Goal: Complete application form: Complete application form

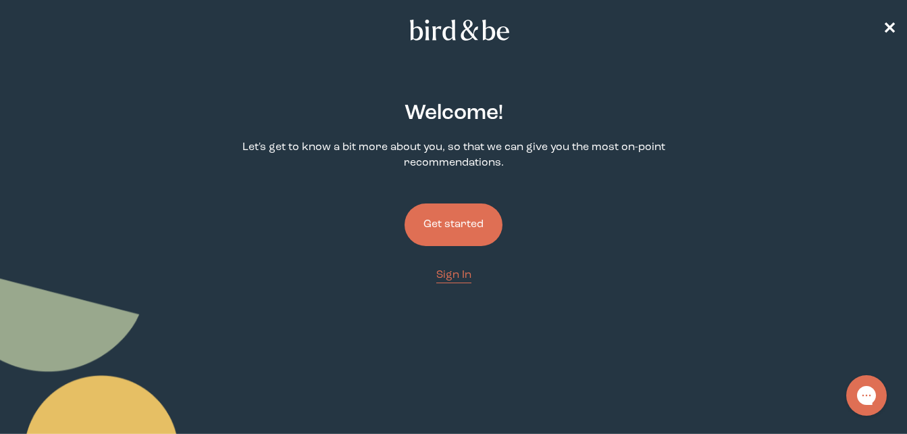
click at [457, 226] on button "Get started" at bounding box center [454, 224] width 98 height 43
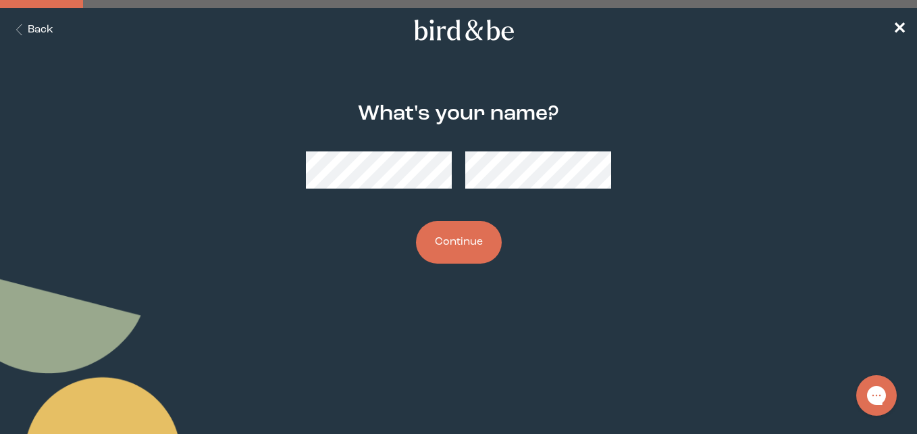
click at [455, 241] on button "Continue" at bounding box center [459, 242] width 86 height 43
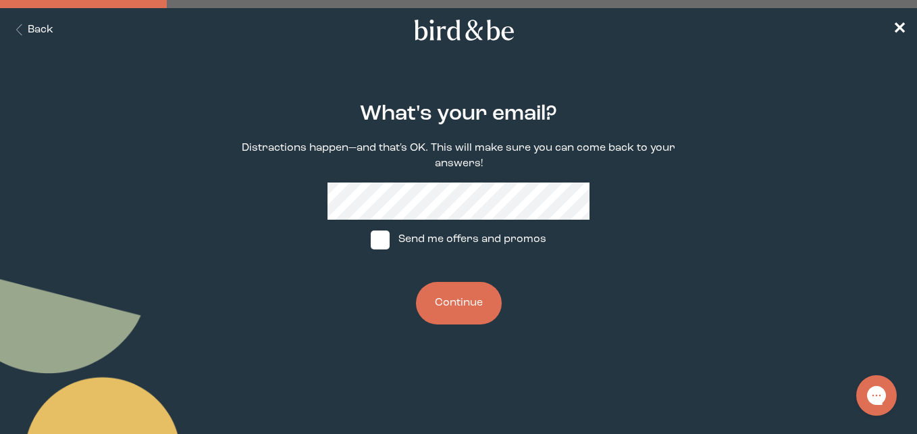
click at [388, 233] on span at bounding box center [380, 239] width 19 height 19
click at [371, 239] on input "Send me offers and promos" at bounding box center [370, 239] width 1 height 1
checkbox input "true"
click at [453, 309] on button "Continue" at bounding box center [459, 303] width 86 height 43
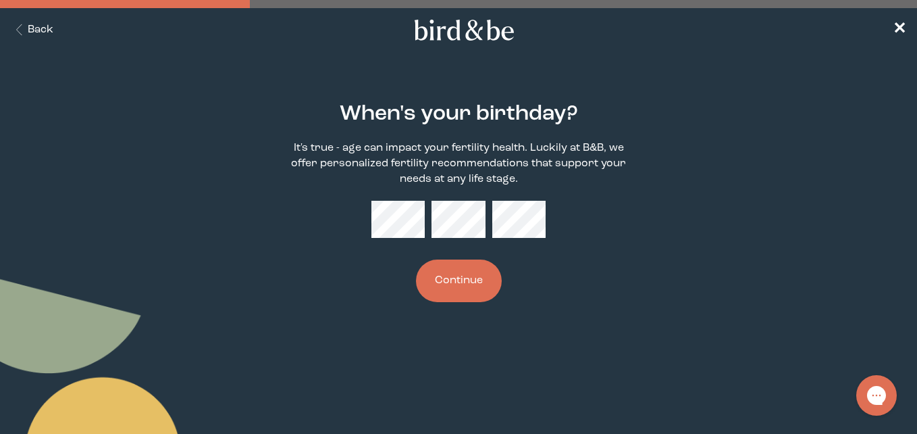
click at [414, 240] on div "When's your birthday? It's true - age can impact your fertility health. Luckily…" at bounding box center [459, 201] width 437 height 243
click at [434, 266] on button "Continue" at bounding box center [459, 280] width 86 height 43
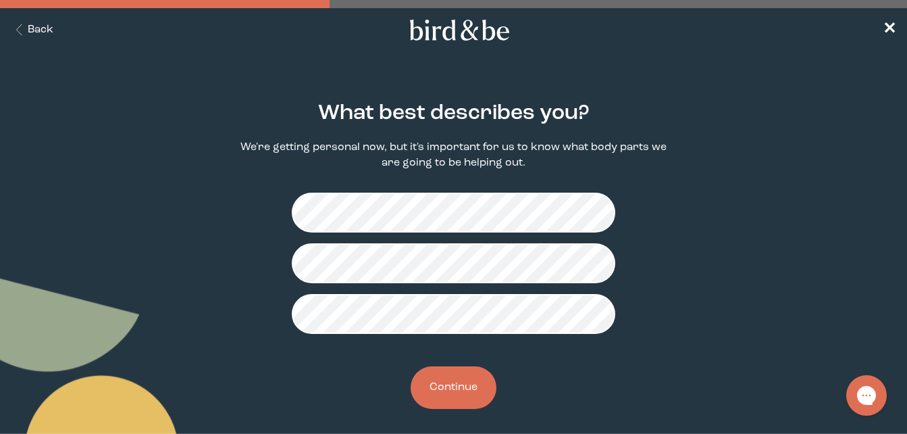
click at [467, 390] on button "Continue" at bounding box center [454, 387] width 86 height 43
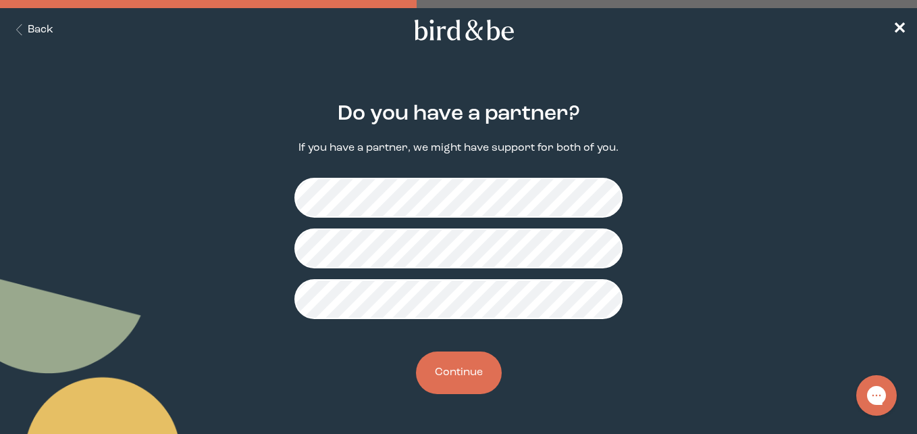
click at [463, 389] on button "Continue" at bounding box center [459, 372] width 86 height 43
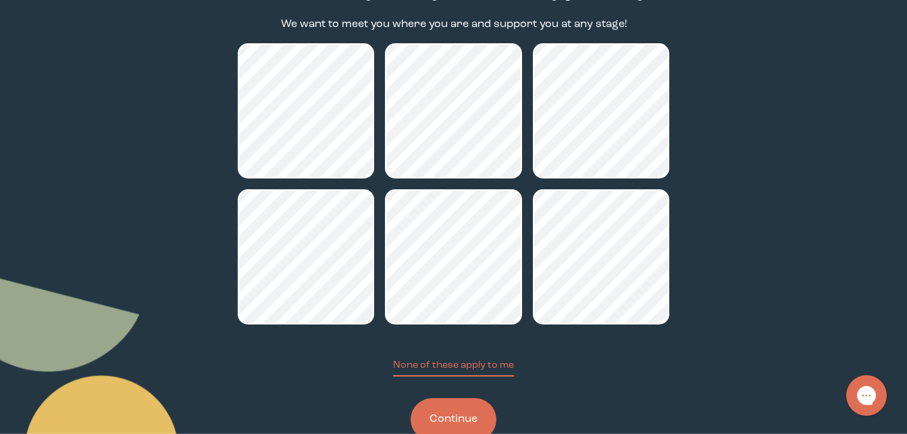
scroll to position [135, 0]
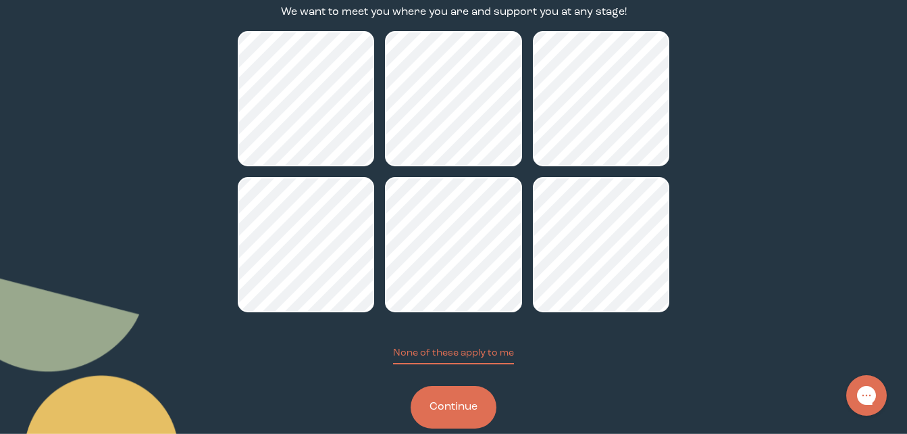
click at [454, 405] on button "Continue" at bounding box center [454, 407] width 86 height 43
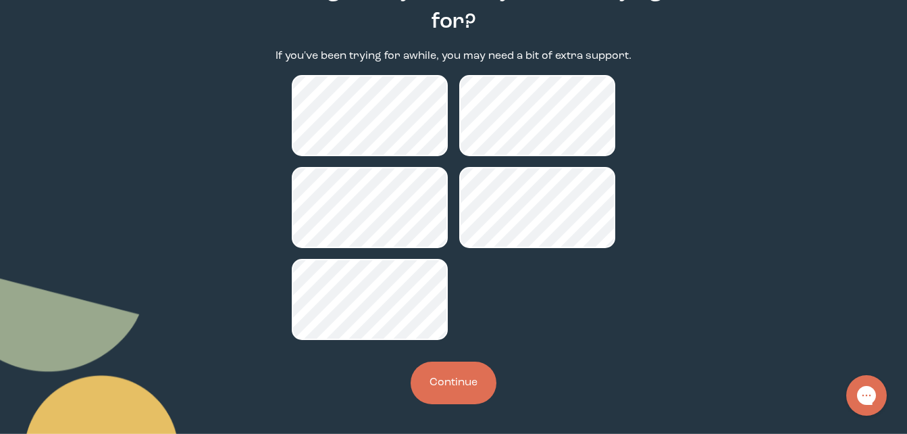
scroll to position [125, 0]
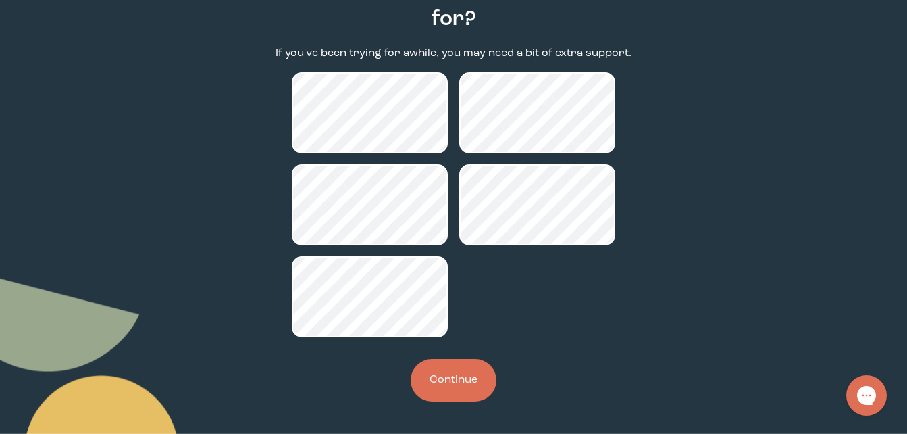
click at [467, 374] on button "Continue" at bounding box center [454, 380] width 86 height 43
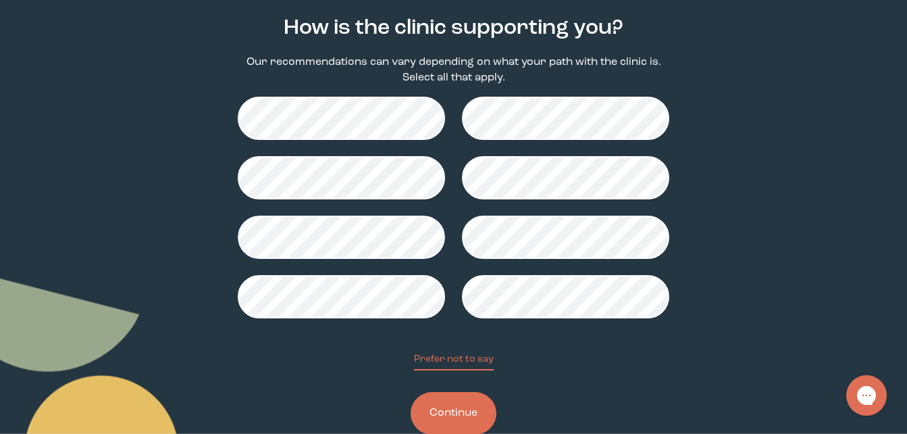
scroll to position [118, 0]
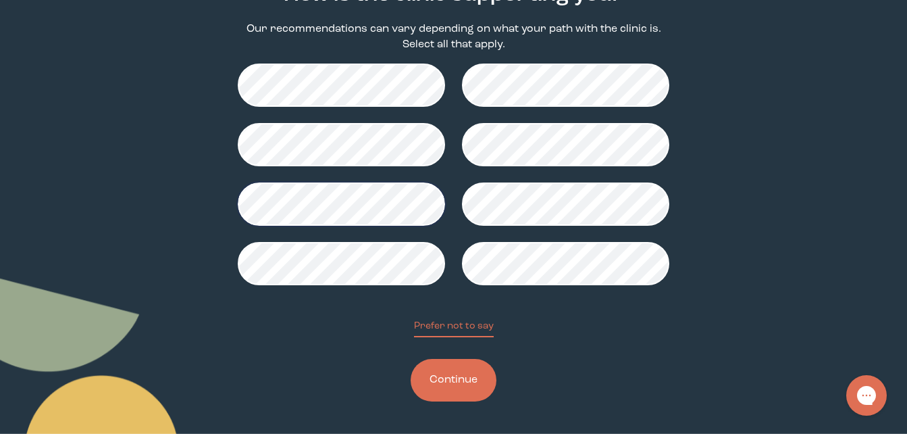
click at [440, 372] on button "Continue" at bounding box center [454, 380] width 86 height 43
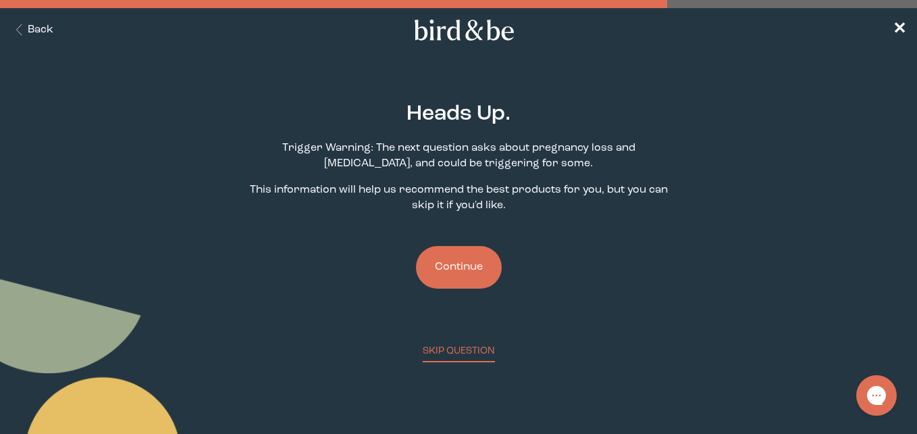
click at [455, 270] on button "Continue" at bounding box center [459, 267] width 86 height 43
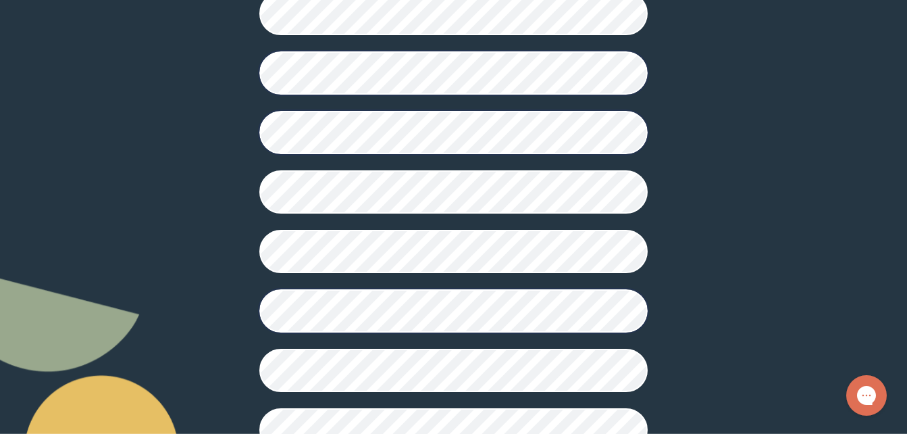
scroll to position [405, 0]
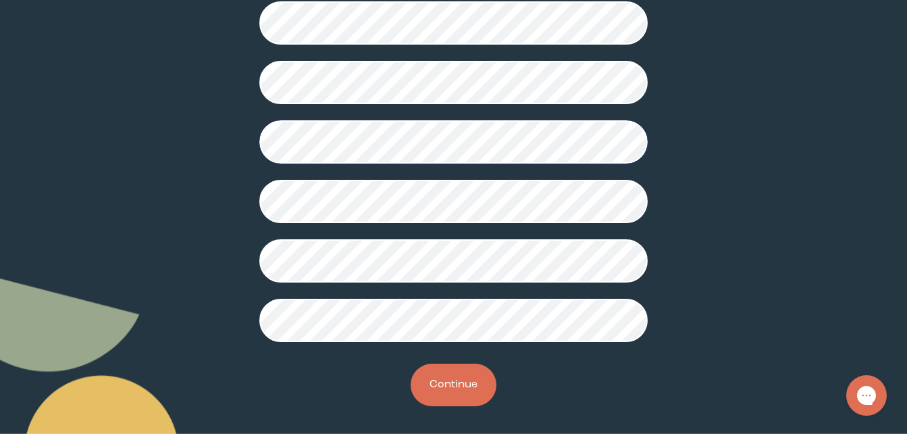
click at [455, 389] on button "Continue" at bounding box center [454, 384] width 86 height 43
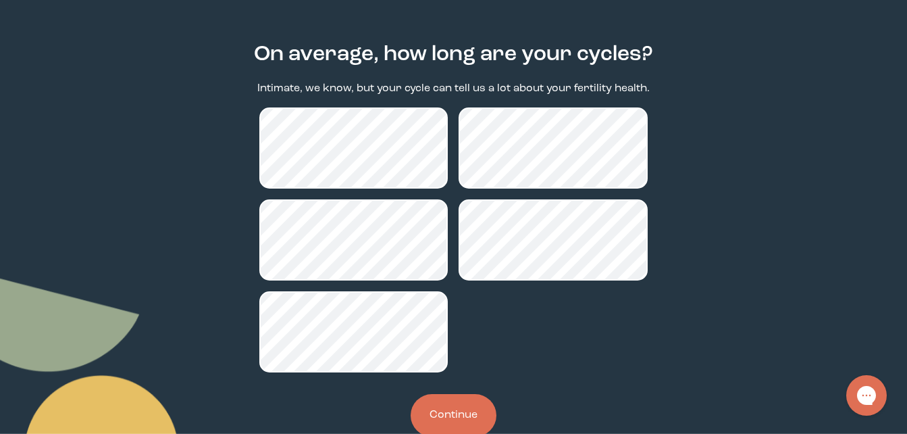
scroll to position [94, 0]
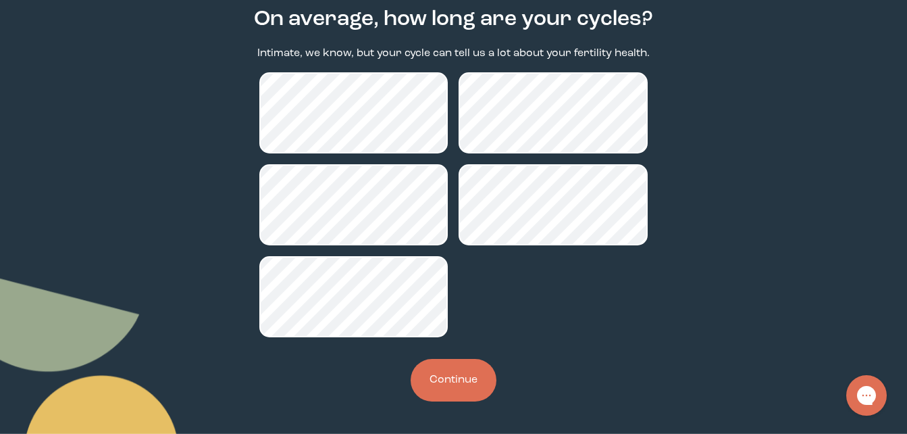
click at [439, 374] on button "Continue" at bounding box center [454, 380] width 86 height 43
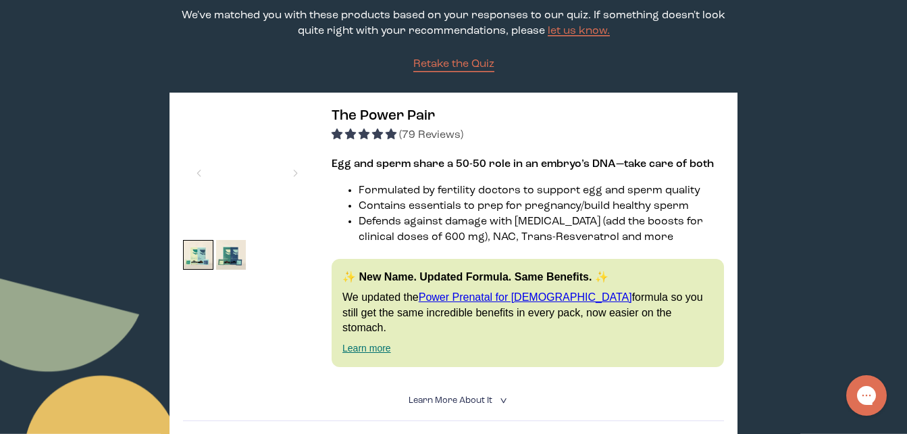
scroll to position [135, 0]
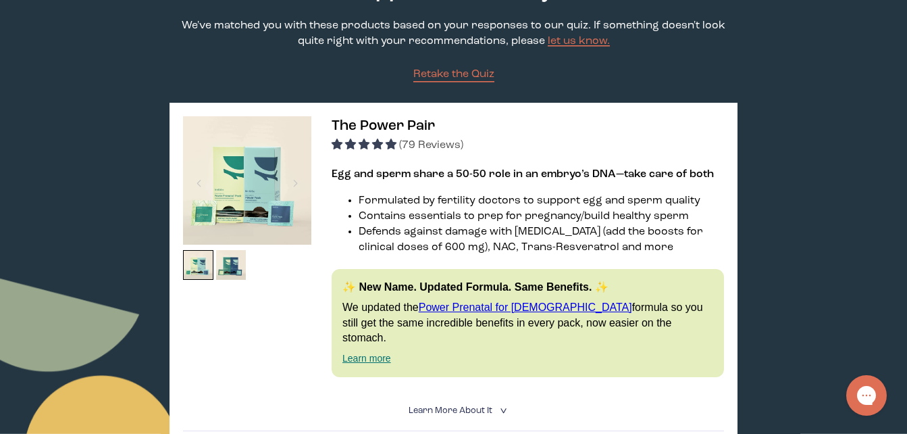
click at [251, 188] on img at bounding box center [247, 180] width 128 height 128
click at [245, 222] on img at bounding box center [247, 180] width 128 height 128
